Goal: Information Seeking & Learning: Find contact information

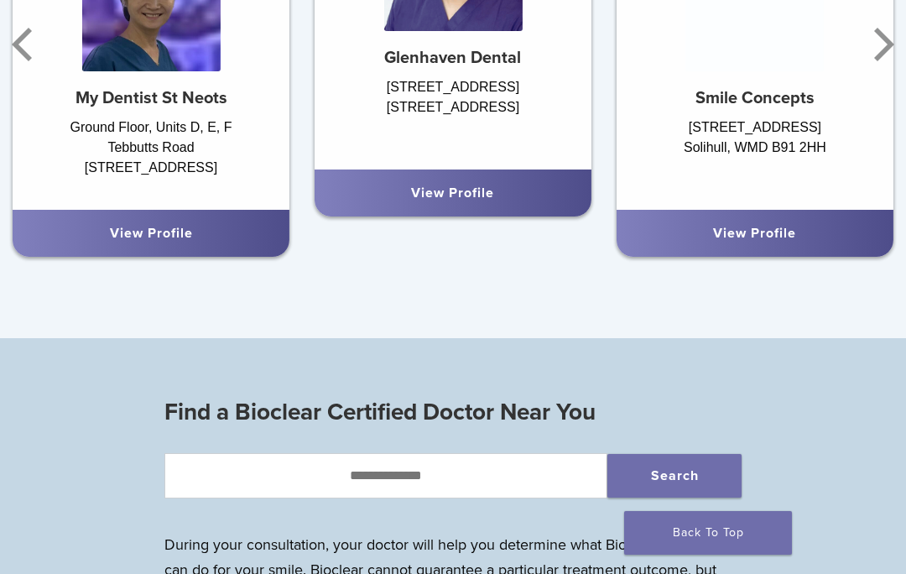
scroll to position [1454, 0]
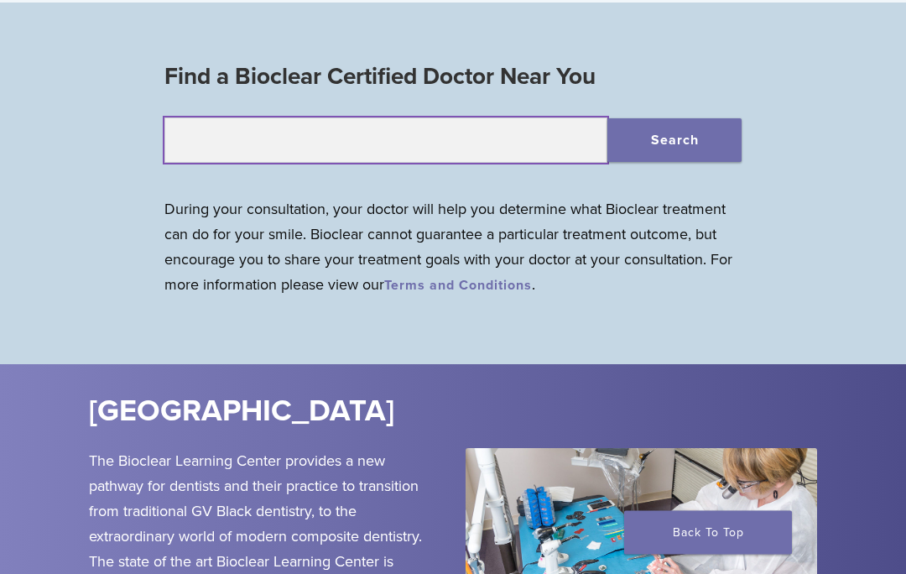
click at [436, 142] on input "text" at bounding box center [385, 140] width 443 height 45
type input "*******"
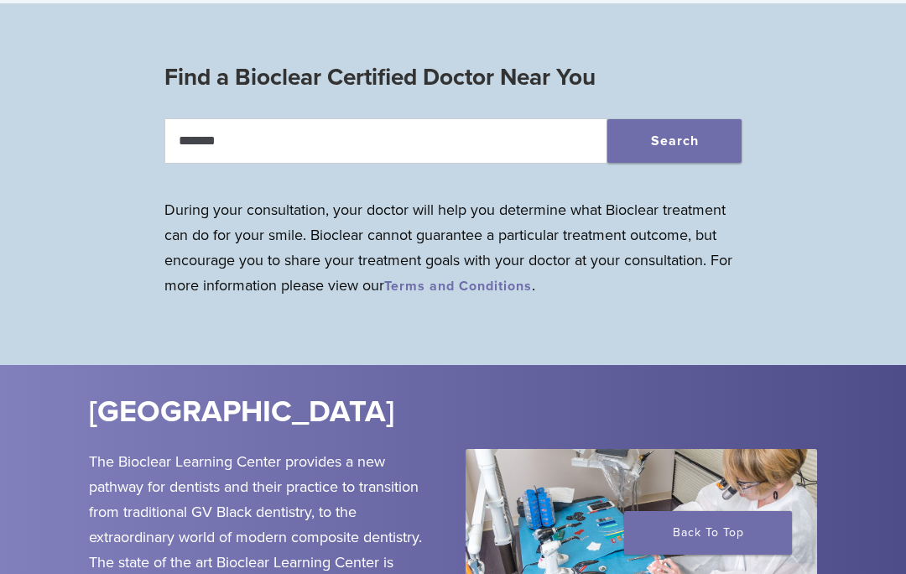
click at [667, 156] on button "Search" at bounding box center [674, 141] width 134 height 44
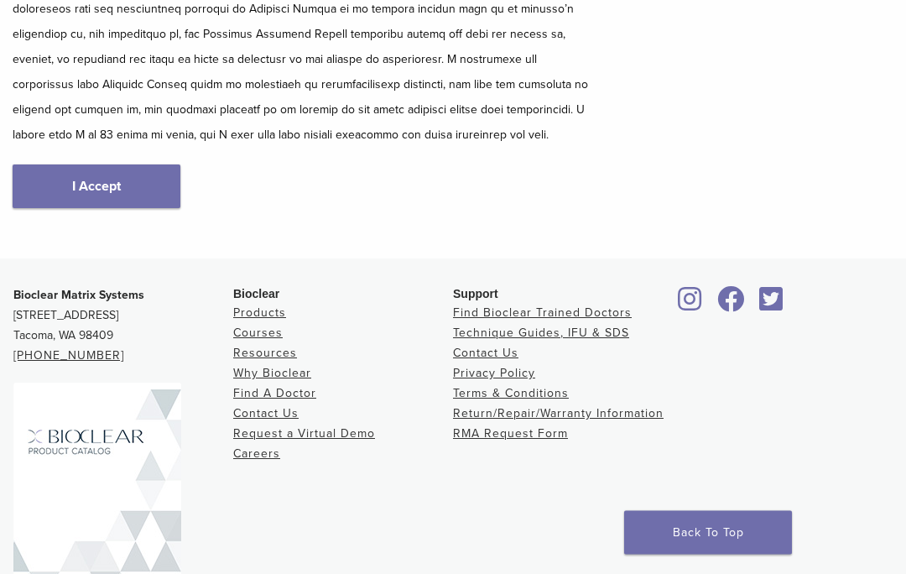
scroll to position [417, 0]
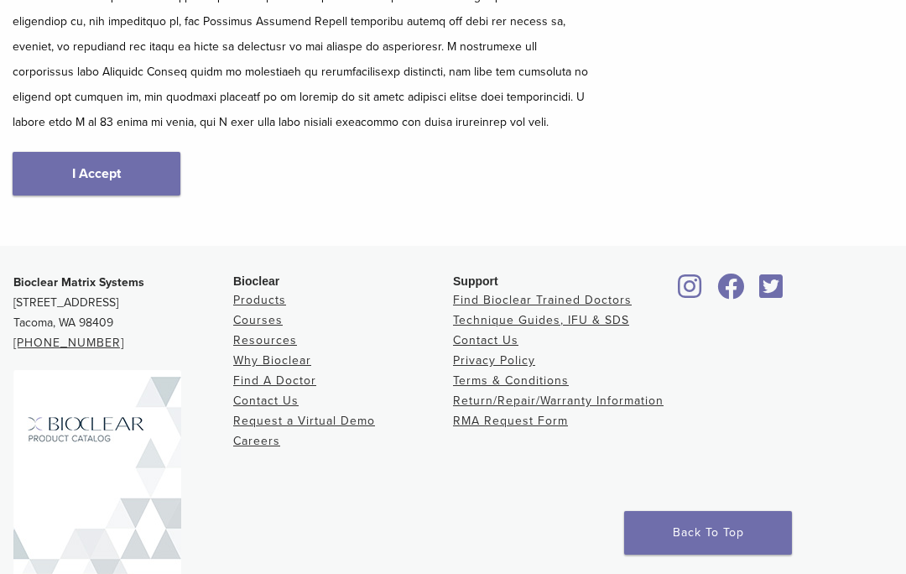
click at [147, 186] on link "I Accept" at bounding box center [97, 174] width 168 height 44
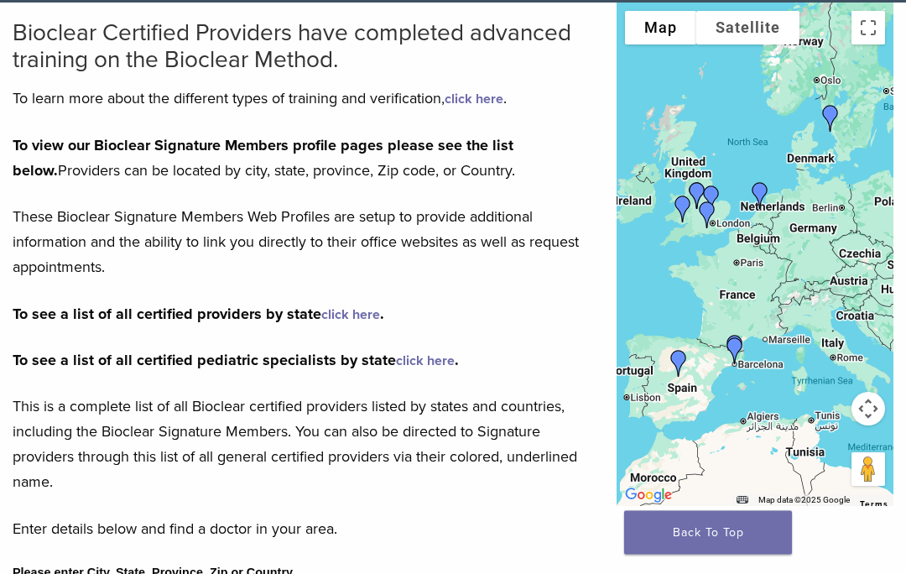
scroll to position [140, 0]
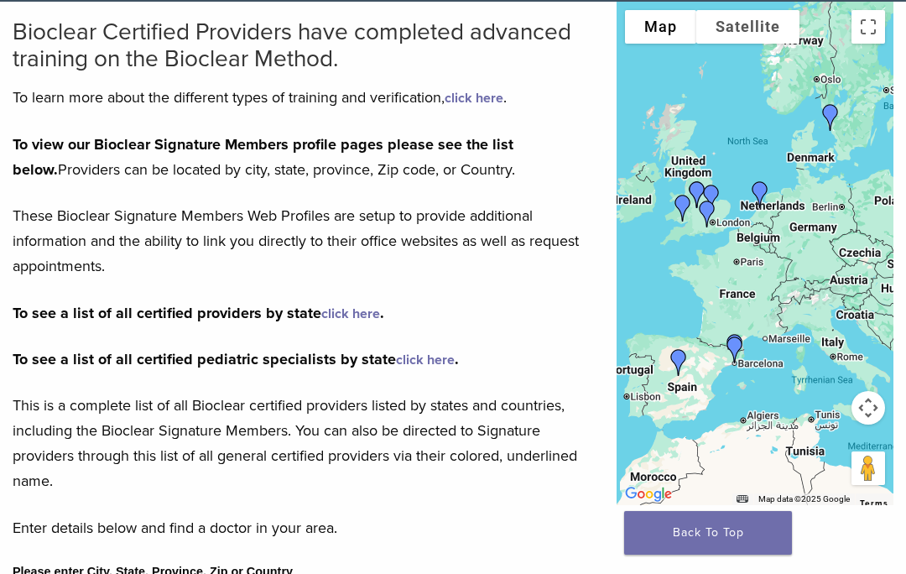
click at [497, 96] on link "click here" at bounding box center [474, 98] width 59 height 17
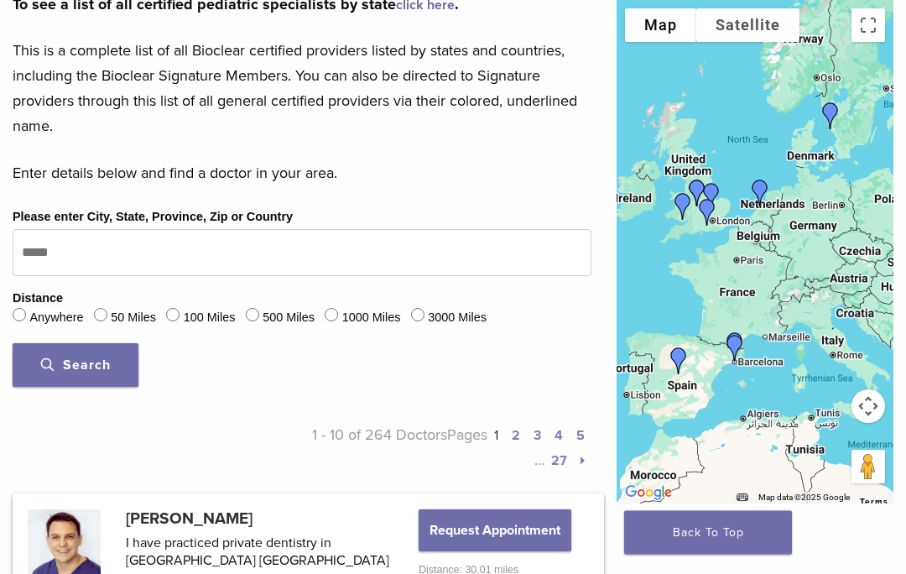
scroll to position [731, 0]
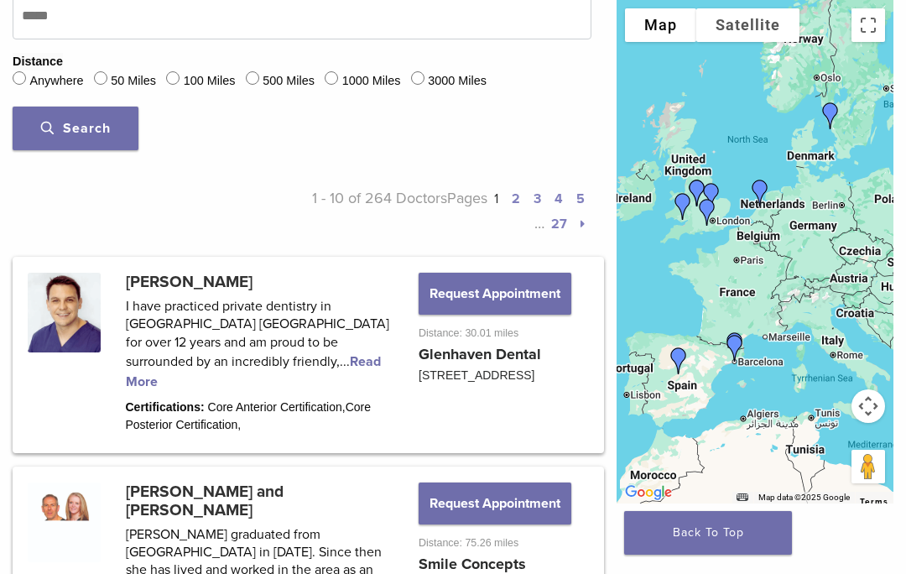
click at [535, 315] on button "Request Appointment" at bounding box center [495, 294] width 153 height 42
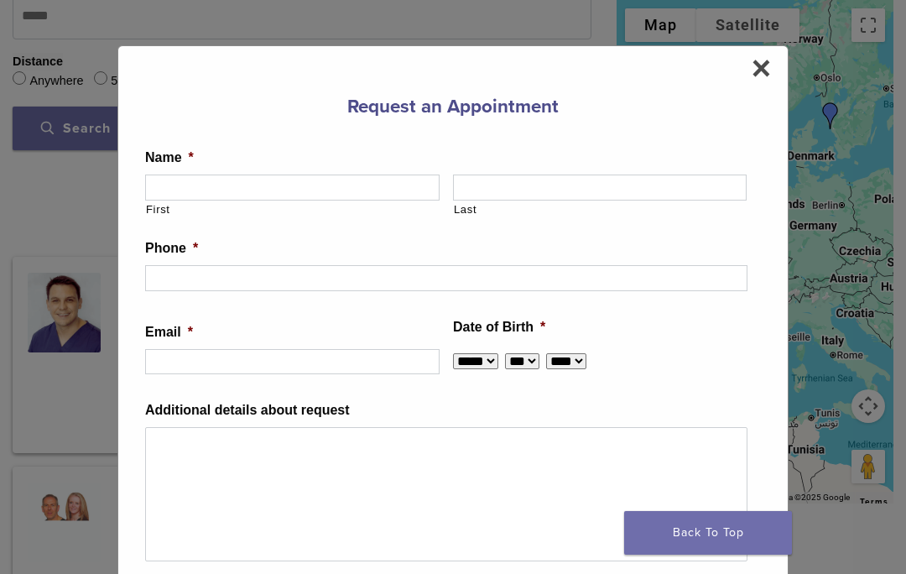
click at [760, 65] on span "×" at bounding box center [761, 68] width 19 height 34
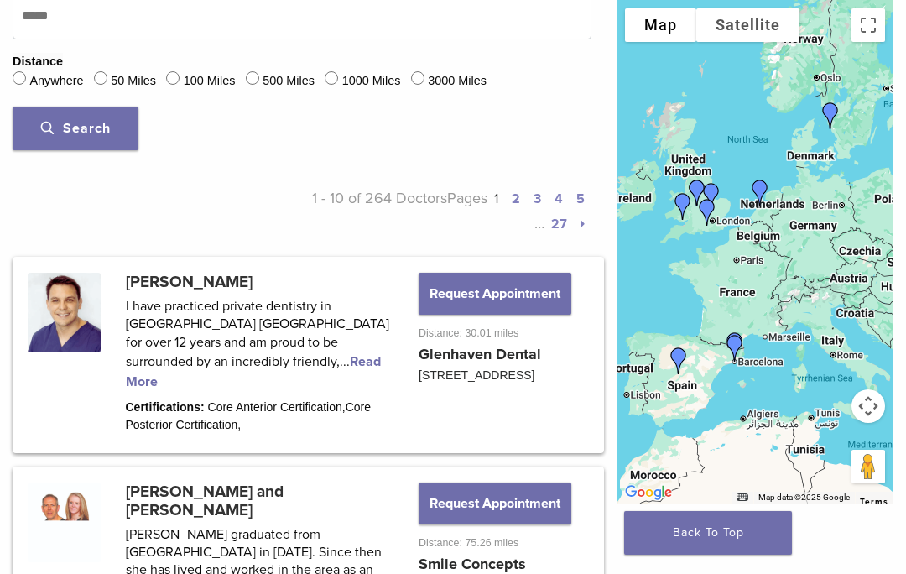
click at [363, 367] on link at bounding box center [308, 354] width 586 height 191
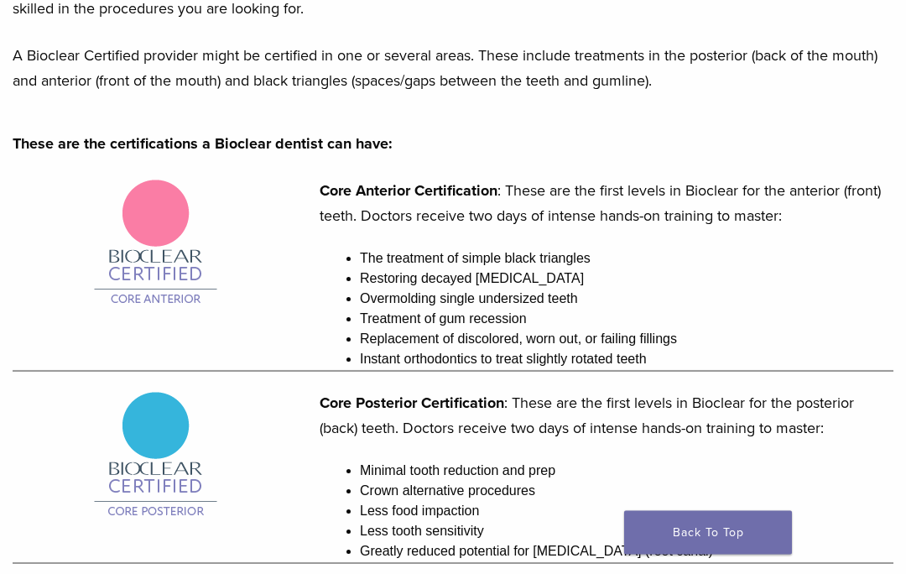
scroll to position [272, 0]
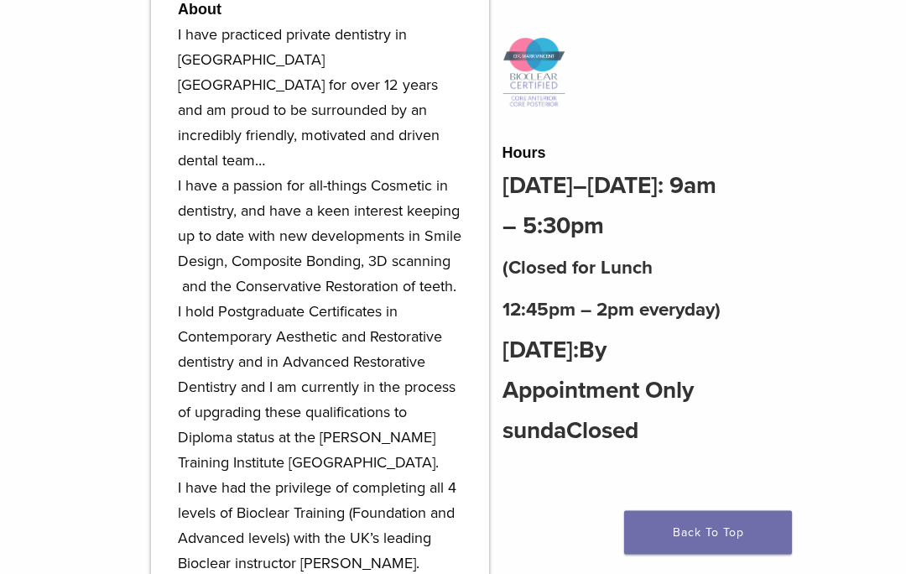
scroll to position [757, 13]
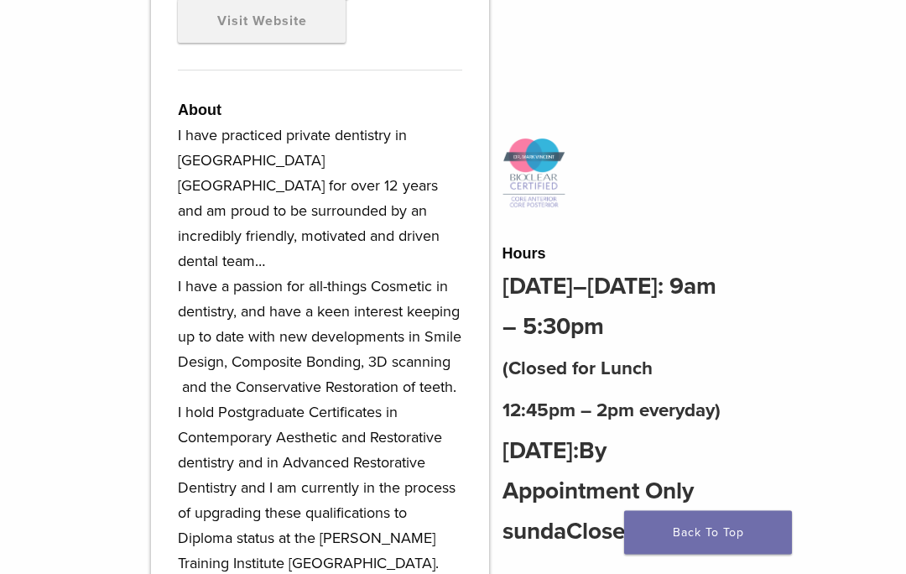
click at [538, 171] on img at bounding box center [533, 174] width 63 height 72
click at [540, 168] on img at bounding box center [533, 174] width 63 height 72
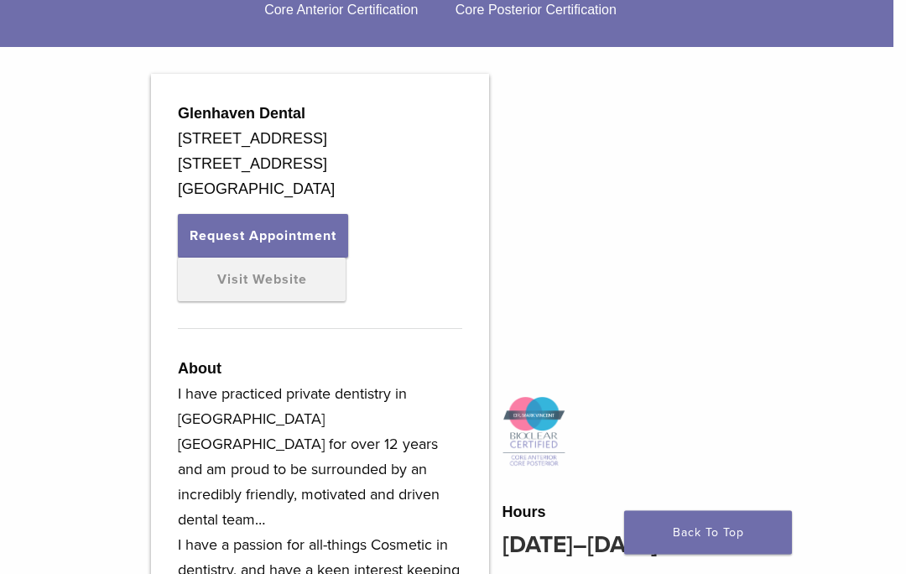
scroll to position [499, 13]
click at [300, 282] on link "Visit Website" at bounding box center [262, 280] width 168 height 44
